Goal: Task Accomplishment & Management: Manage account settings

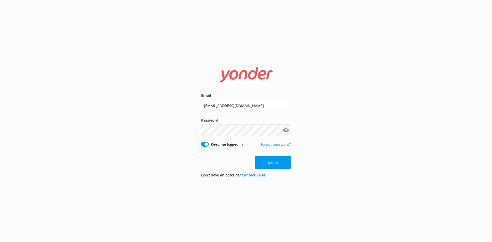
click at [274, 163] on button "Log in" at bounding box center [273, 162] width 36 height 13
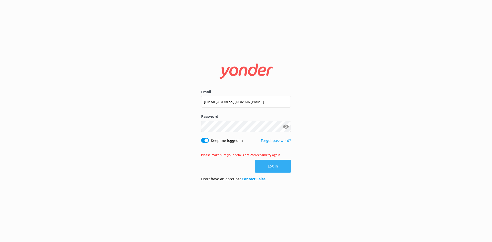
click at [264, 164] on button "Log in" at bounding box center [273, 166] width 36 height 13
click at [160, 138] on div "Email [EMAIL_ADDRESS][DOMAIN_NAME] Password Show password Keep me logged in For…" at bounding box center [246, 121] width 492 height 242
click at [188, 134] on div "Email [EMAIL_ADDRESS][DOMAIN_NAME] Password Show password Keep me logged in For…" at bounding box center [246, 121] width 492 height 242
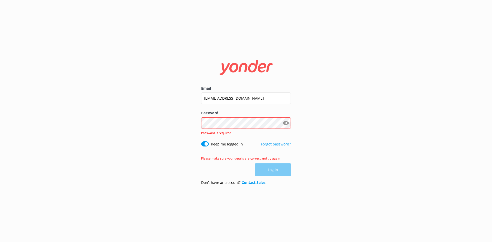
click at [333, 1] on div "Email [EMAIL_ADDRESS][DOMAIN_NAME] Password Show password Password is required …" at bounding box center [246, 121] width 492 height 242
drag, startPoint x: 280, startPoint y: 98, endPoint x: 167, endPoint y: 100, distance: 112.3
click at [168, 100] on div "Email [EMAIL_ADDRESS][DOMAIN_NAME] Password Show password Password is required …" at bounding box center [246, 121] width 492 height 242
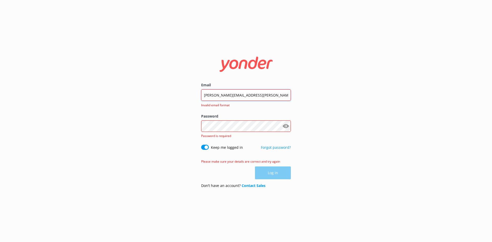
type input "[PERSON_NAME][EMAIL_ADDRESS][PERSON_NAME][DOMAIN_NAME].,[GEOGRAPHIC_DATA]"
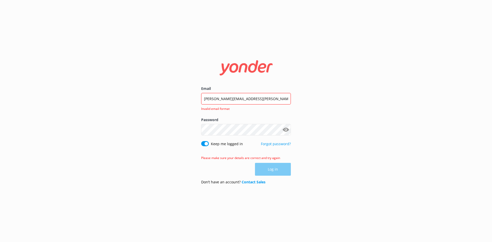
click at [285, 130] on button "Show password" at bounding box center [286, 130] width 10 height 10
click at [265, 170] on div "Log in" at bounding box center [246, 169] width 90 height 13
click at [264, 183] on link "Contact Sales" at bounding box center [254, 182] width 24 height 5
